Goal: Task Accomplishment & Management: Manage account settings

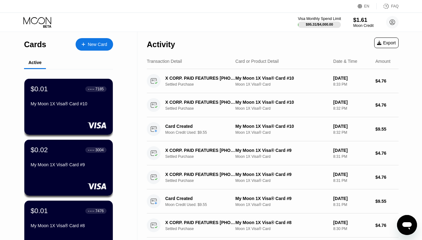
click at [319, 24] on div "$95.31 / $4,000.00" at bounding box center [319, 24] width 27 height 4
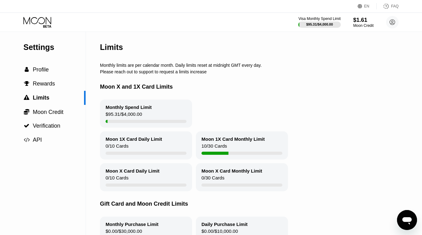
click at [212, 142] on div "Moon 1X Card Monthly Limit" at bounding box center [232, 138] width 63 height 5
click at [211, 142] on div "Moon 1X Card Monthly Limit" at bounding box center [232, 138] width 63 height 5
drag, startPoint x: 239, startPoint y: 142, endPoint x: 205, endPoint y: 141, distance: 34.3
click at [211, 141] on div "Moon 1X Card Monthly Limit" at bounding box center [232, 138] width 63 height 5
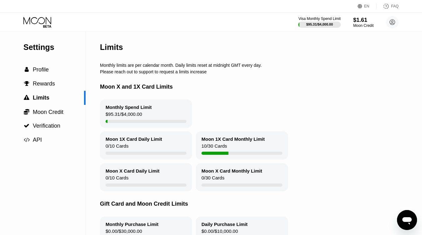
drag, startPoint x: 189, startPoint y: 140, endPoint x: 249, endPoint y: 142, distance: 60.3
click at [248, 142] on div "Moon 1X Card Daily Limit 0 / 10 Cards Moon 1X Card Monthly Limit 10 / 30 Cards" at bounding box center [268, 145] width 337 height 28
click at [223, 141] on div "Moon 1X Card Monthly Limit" at bounding box center [232, 138] width 63 height 5
drag, startPoint x: 237, startPoint y: 143, endPoint x: 218, endPoint y: 141, distance: 18.8
click at [218, 141] on div "Moon 1X Card Monthly Limit" at bounding box center [232, 138] width 63 height 5
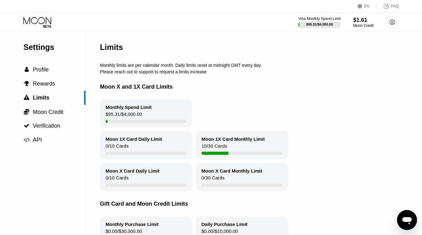
click at [218, 141] on div "Moon 1X Card Monthly Limit" at bounding box center [232, 138] width 63 height 5
drag, startPoint x: 234, startPoint y: 145, endPoint x: 220, endPoint y: 159, distance: 19.4
click at [220, 159] on div "Moon 1X Card Monthly Limit 10 / 30 Cards" at bounding box center [242, 145] width 92 height 28
drag, startPoint x: 229, startPoint y: 148, endPoint x: 225, endPoint y: 154, distance: 6.9
click at [228, 150] on div "Moon 1X Card Monthly Limit 10 / 30 Cards" at bounding box center [242, 145] width 92 height 28
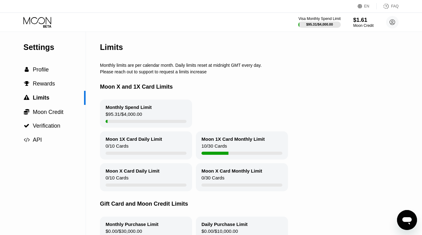
drag, startPoint x: 225, startPoint y: 154, endPoint x: 223, endPoint y: 150, distance: 3.5
click at [224, 152] on div "10 / 30 Cards" at bounding box center [214, 147] width 26 height 8
click at [223, 150] on div "10 / 30 Cards" at bounding box center [214, 147] width 26 height 8
